Goal: Find specific page/section: Find specific page/section

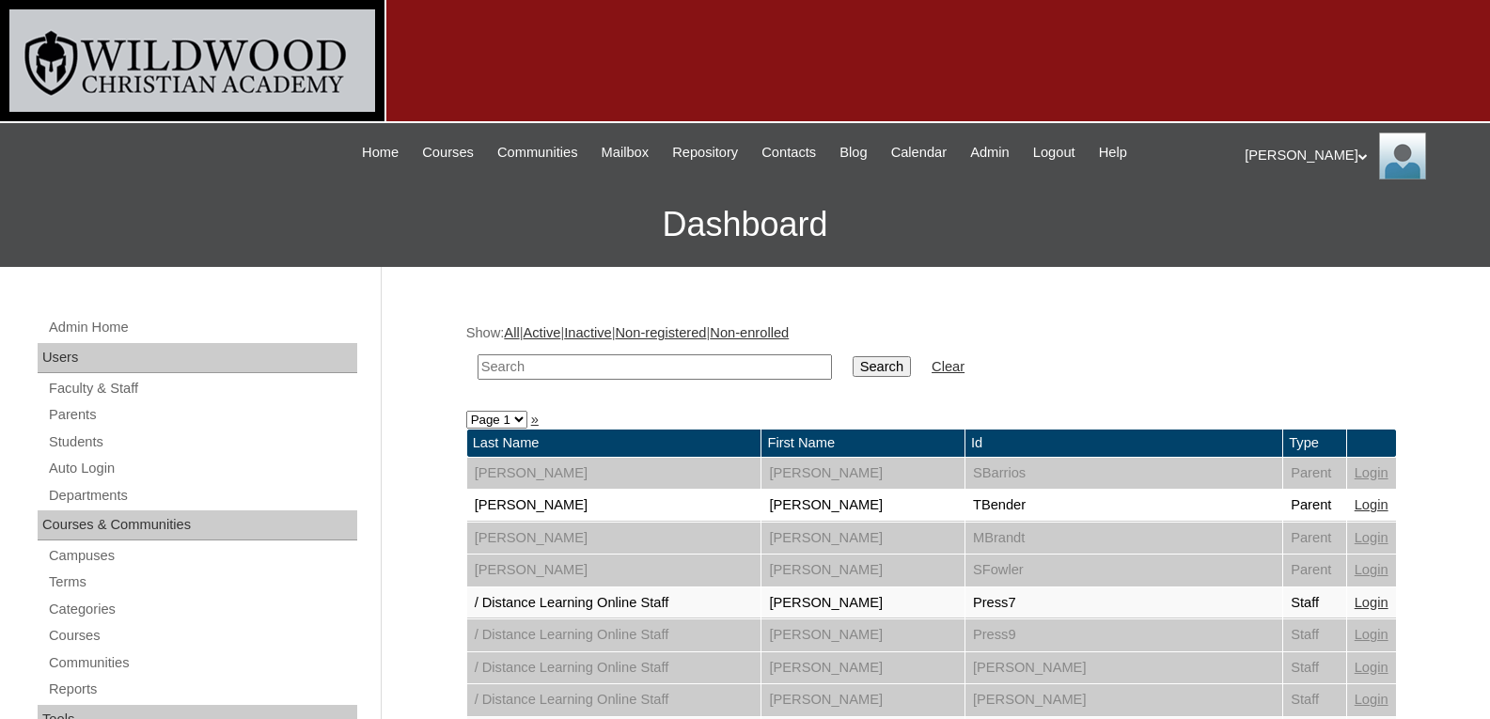
click at [654, 377] on input "text" at bounding box center [655, 366] width 354 height 25
type input "[PERSON_NAME]"
click at [853, 356] on input "Search" at bounding box center [882, 366] width 58 height 21
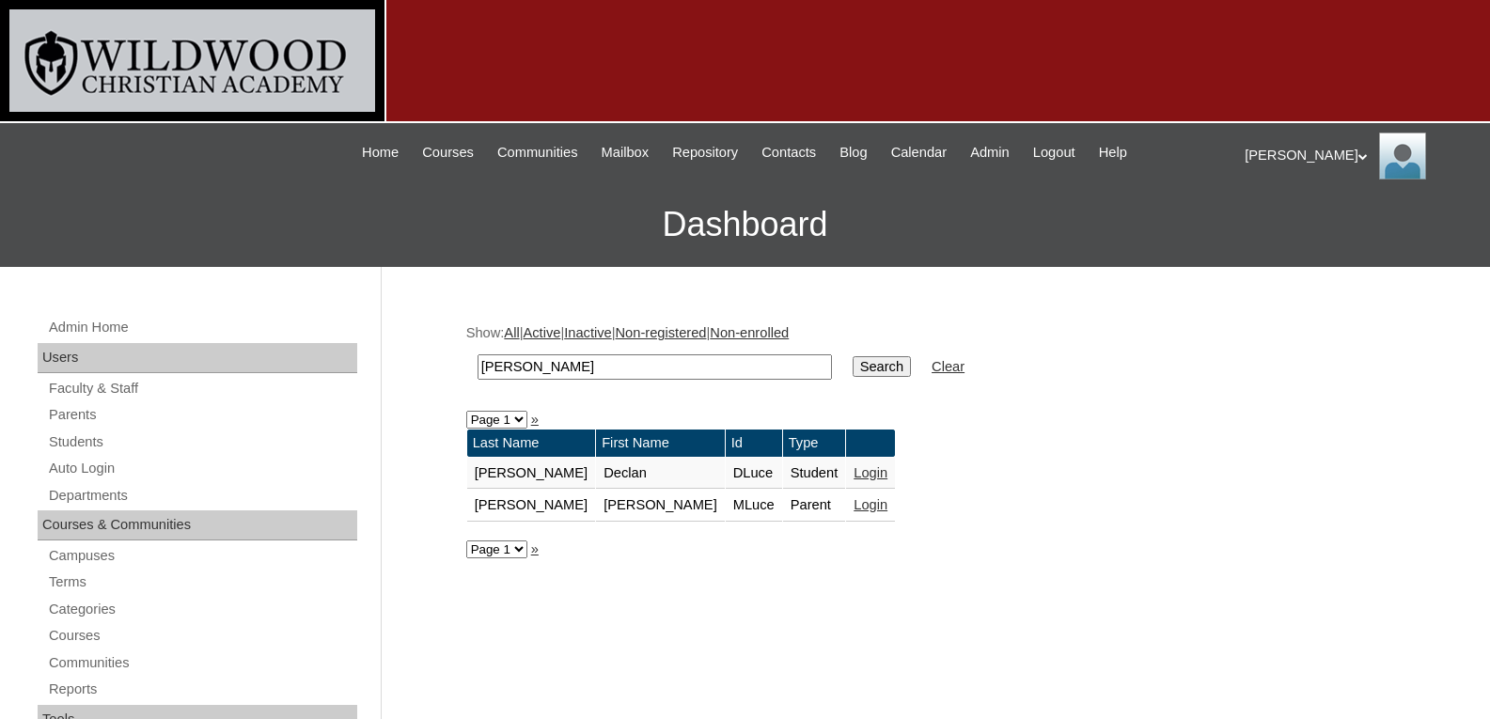
click at [854, 505] on link "Login" at bounding box center [871, 504] width 34 height 15
